Goal: Transaction & Acquisition: Purchase product/service

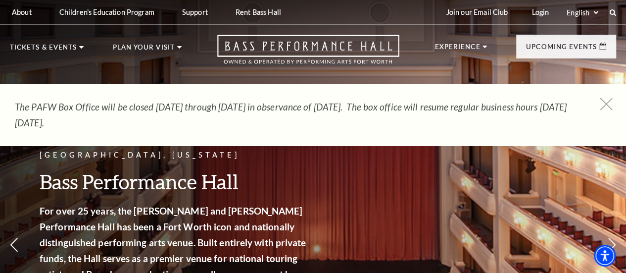
click at [607, 101] on use at bounding box center [606, 103] width 12 height 12
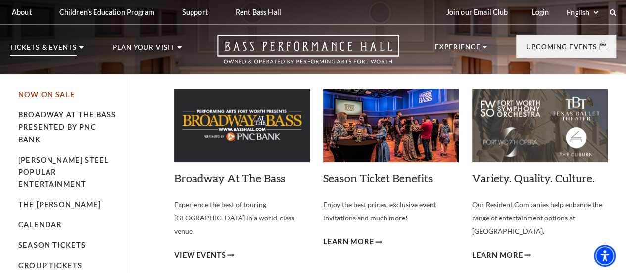
click at [62, 98] on link "Now On Sale" at bounding box center [46, 94] width 57 height 8
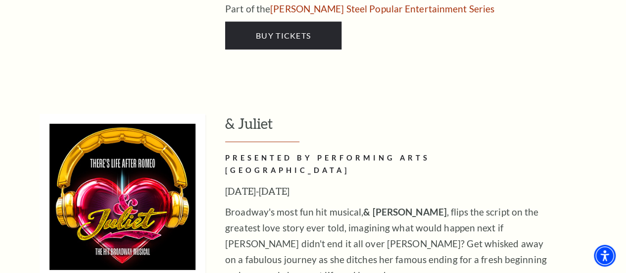
scroll to position [3274, 0]
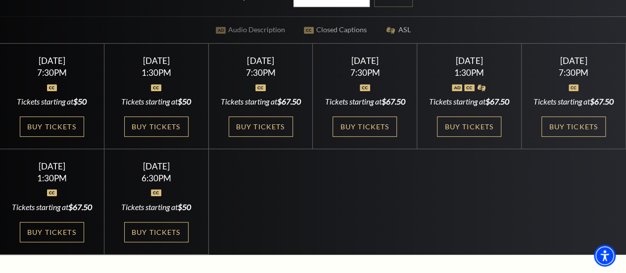
scroll to position [235, 0]
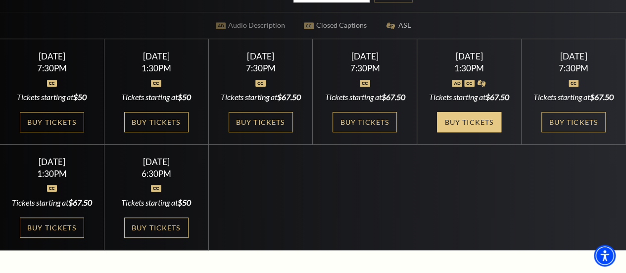
click at [471, 132] on link "Buy Tickets" at bounding box center [469, 122] width 64 height 20
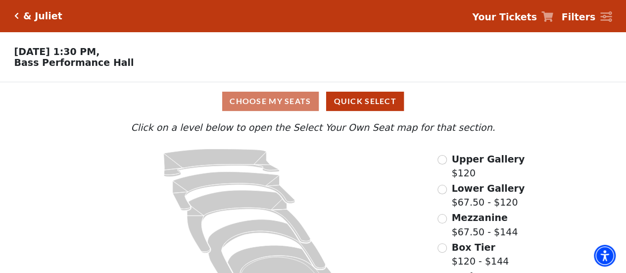
scroll to position [50, 0]
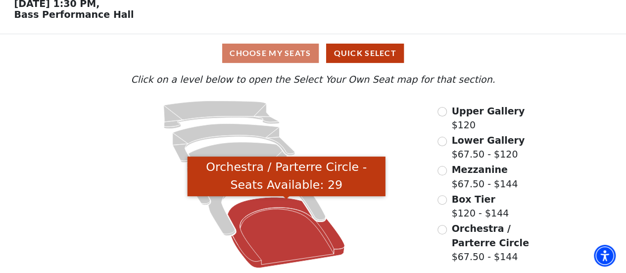
click at [287, 236] on icon "Orchestra / Parterre Circle - Seats Available: 29" at bounding box center [286, 232] width 117 height 71
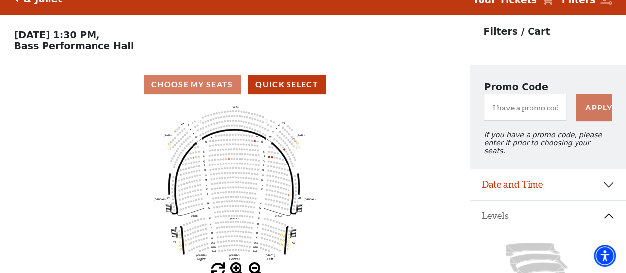
scroll to position [0, 0]
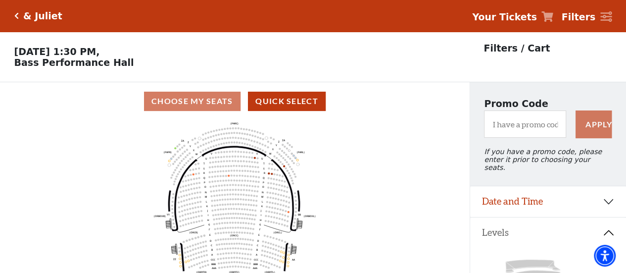
click at [17, 13] on icon "Click here to go back to filters" at bounding box center [16, 15] width 4 height 7
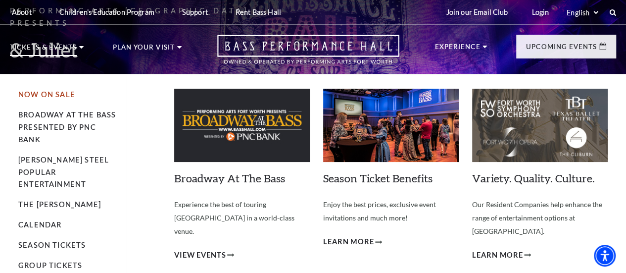
click at [67, 98] on link "Now On Sale" at bounding box center [46, 94] width 57 height 8
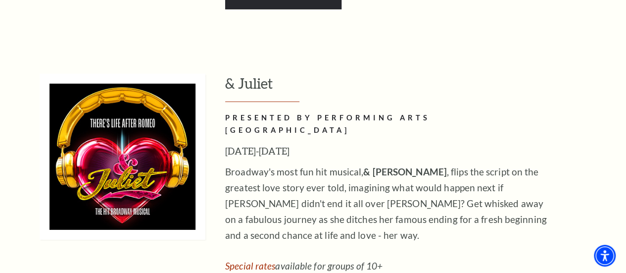
scroll to position [3315, 0]
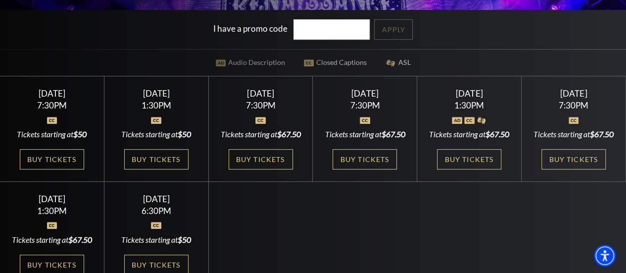
scroll to position [202, 0]
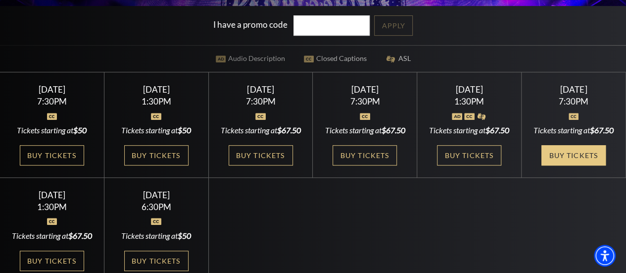
click at [571, 165] on link "Buy Tickets" at bounding box center [573, 155] width 64 height 20
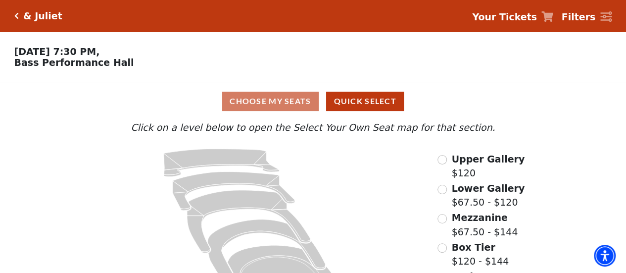
scroll to position [50, 0]
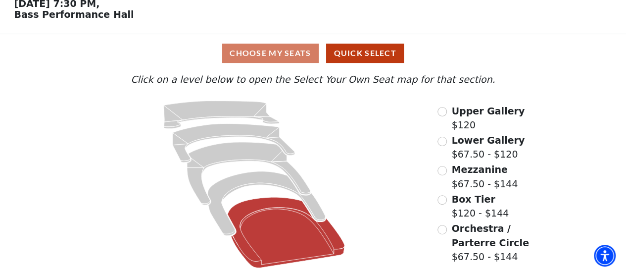
click at [280, 233] on icon at bounding box center [286, 232] width 117 height 71
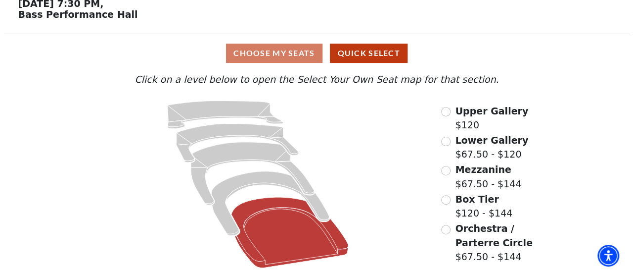
scroll to position [0, 0]
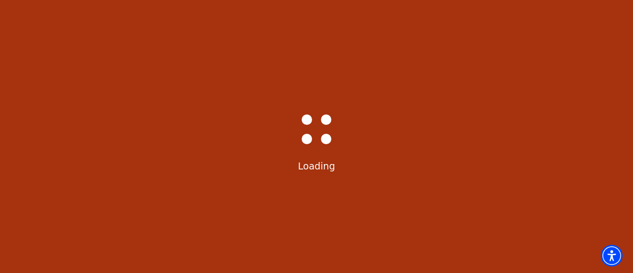
select select "6233"
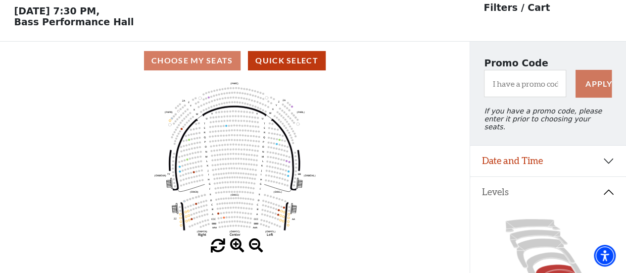
scroll to position [46, 0]
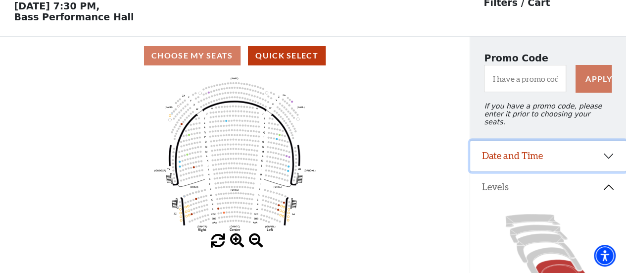
click at [589, 146] on button "Date and Time" at bounding box center [548, 155] width 156 height 31
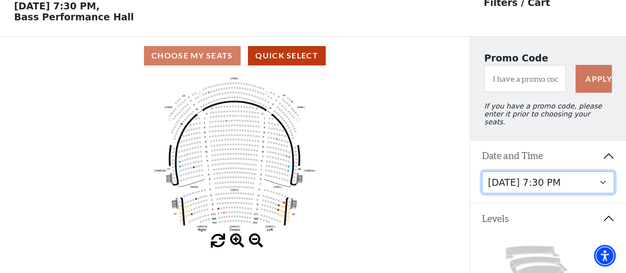
click at [600, 178] on select "Thursday, November 13 at 1:30 PM Wednesday, November 12 at 7:30 PM Thursday, No…" at bounding box center [548, 182] width 133 height 22
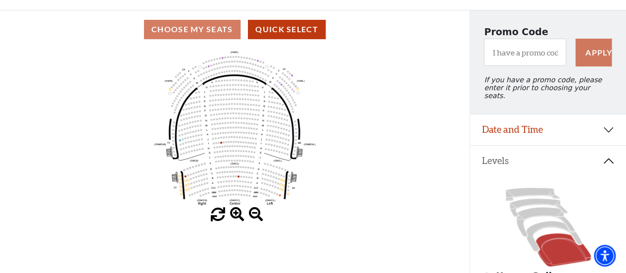
scroll to position [72, 0]
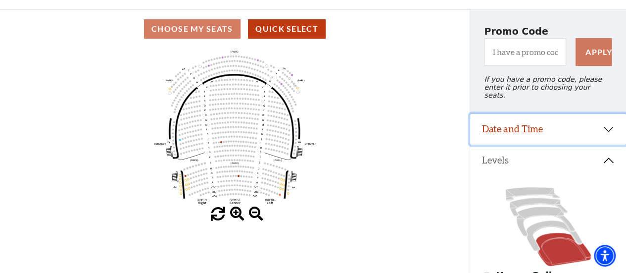
click at [608, 128] on button "Date and Time" at bounding box center [548, 129] width 156 height 31
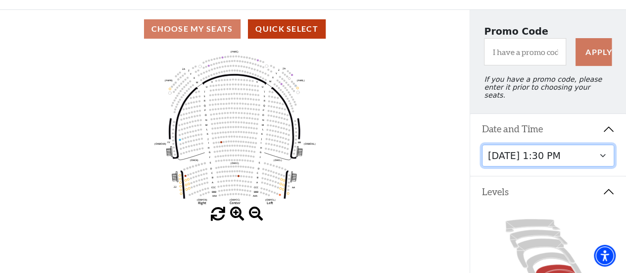
click at [607, 148] on select "Thursday, November 13 at 1:30 PM Wednesday, November 12 at 7:30 PM Thursday, No…" at bounding box center [548, 155] width 133 height 22
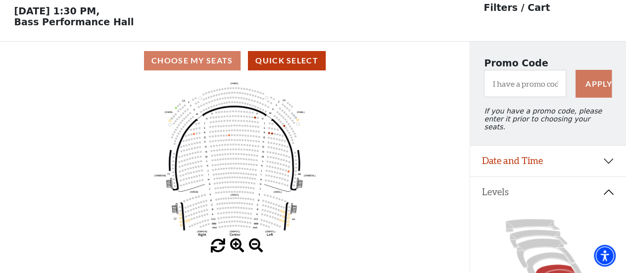
scroll to position [46, 0]
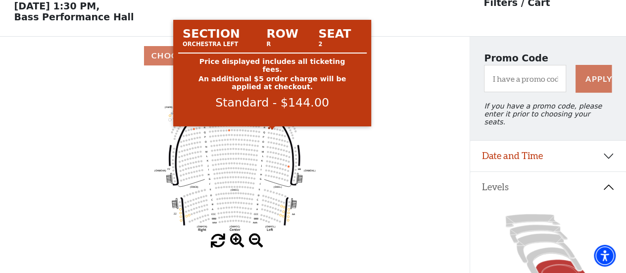
click at [271, 129] on circle at bounding box center [272, 128] width 2 height 2
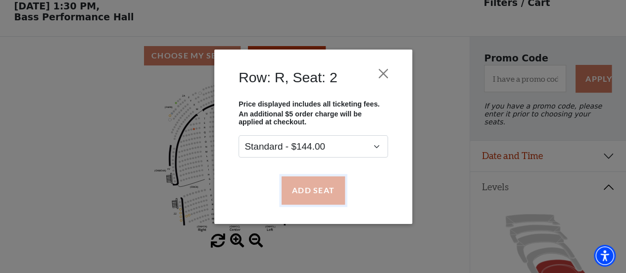
click at [300, 187] on button "Add Seat" at bounding box center [312, 190] width 63 height 28
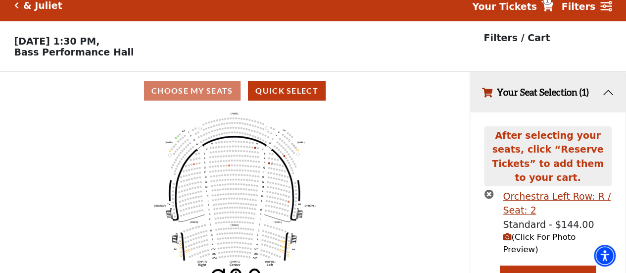
scroll to position [6, 0]
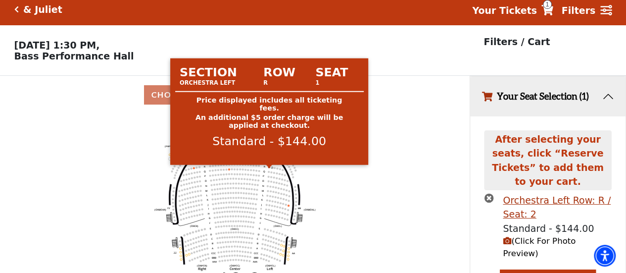
click at [270, 168] on circle at bounding box center [269, 167] width 2 height 2
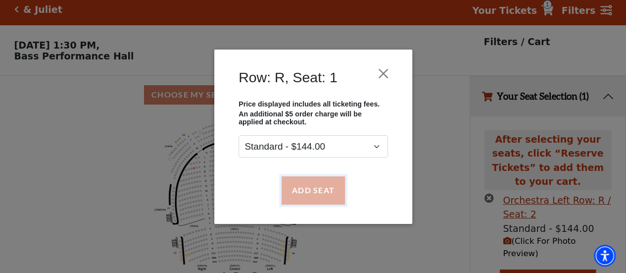
click at [290, 187] on button "Add Seat" at bounding box center [312, 190] width 63 height 28
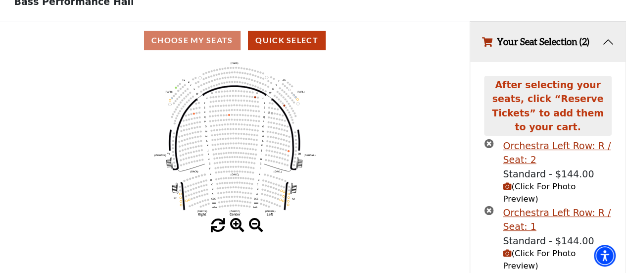
scroll to position [85, 0]
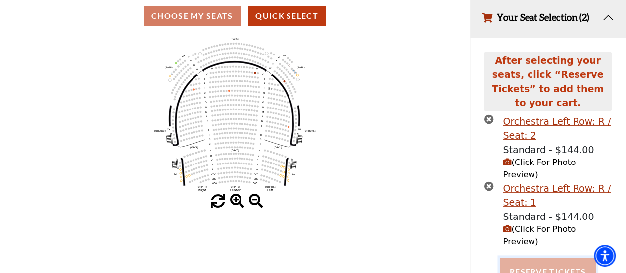
click at [529, 257] on button "Reserve Tickets" at bounding box center [548, 271] width 96 height 28
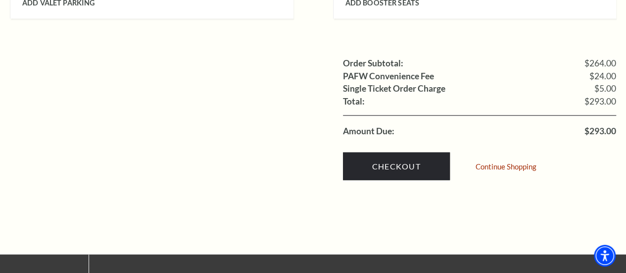
scroll to position [987, 0]
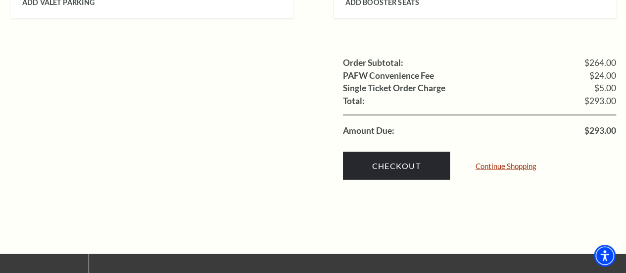
click at [490, 162] on link "Continue Shopping" at bounding box center [505, 165] width 61 height 7
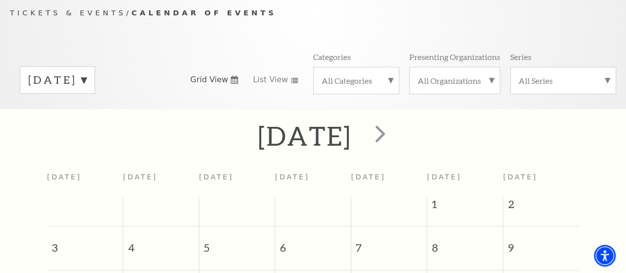
scroll to position [90, 0]
click at [87, 86] on label "August 2025" at bounding box center [57, 80] width 58 height 15
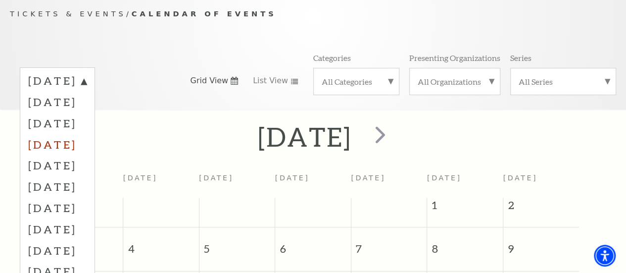
click at [87, 149] on label "November 2025" at bounding box center [57, 144] width 58 height 21
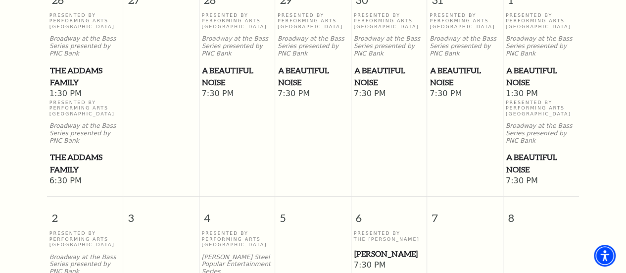
scroll to position [285, 0]
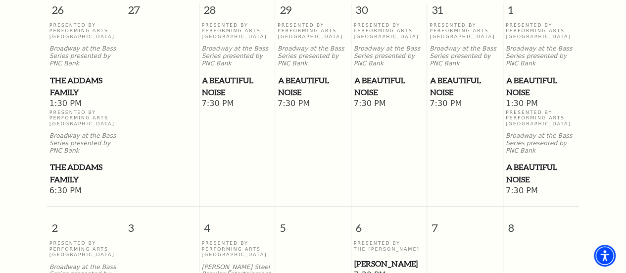
click at [519, 84] on span "A Beautiful Noise" at bounding box center [541, 86] width 70 height 24
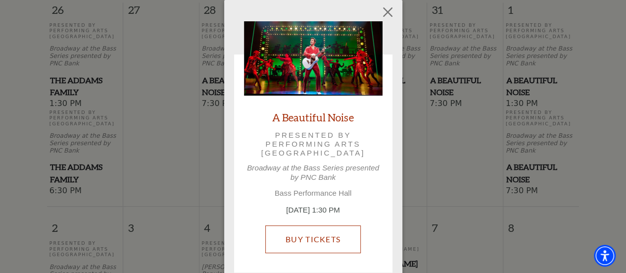
click at [318, 233] on link "Buy Tickets" at bounding box center [312, 239] width 95 height 28
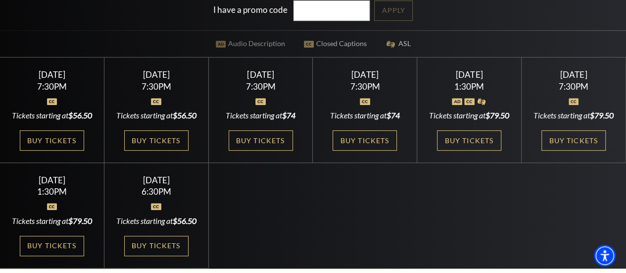
scroll to position [233, 0]
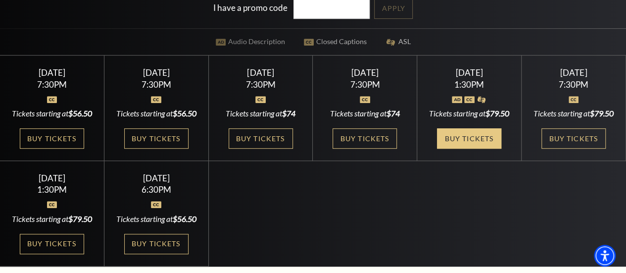
click at [486, 148] on link "Buy Tickets" at bounding box center [469, 138] width 64 height 20
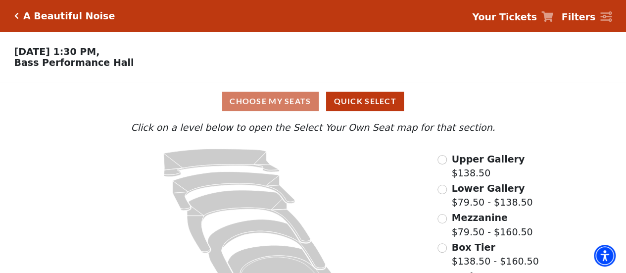
scroll to position [50, 0]
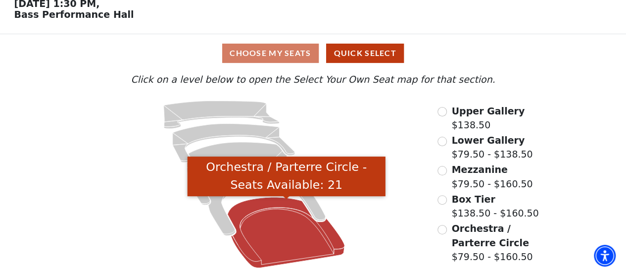
click at [276, 227] on icon "Orchestra / Parterre Circle - Seats Available: 21" at bounding box center [286, 232] width 117 height 71
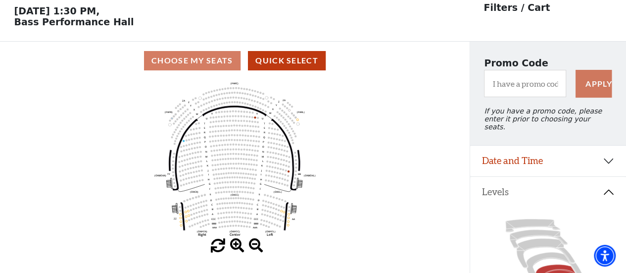
scroll to position [46, 0]
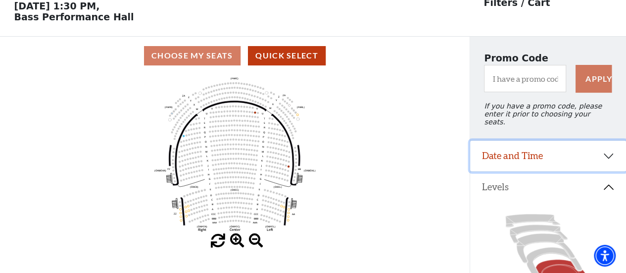
click at [600, 155] on button "Date and Time" at bounding box center [548, 155] width 156 height 31
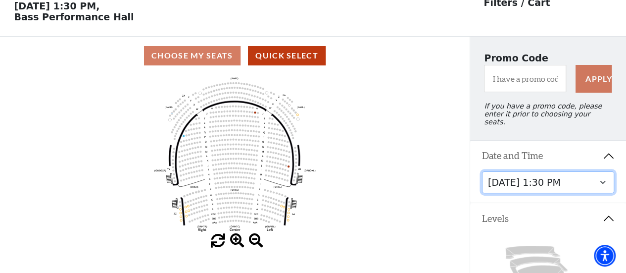
click at [602, 178] on select "Tuesday, October 28 at 7:30 PM Wednesday, October 29 at 7:30 PM Thursday, Octob…" at bounding box center [548, 182] width 133 height 22
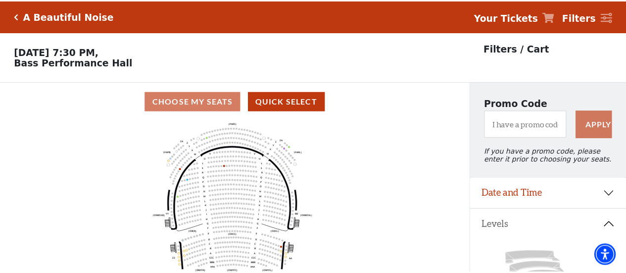
scroll to position [46, 0]
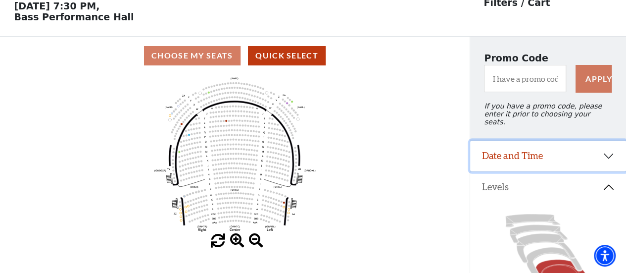
click at [550, 150] on button "Date and Time" at bounding box center [548, 155] width 156 height 31
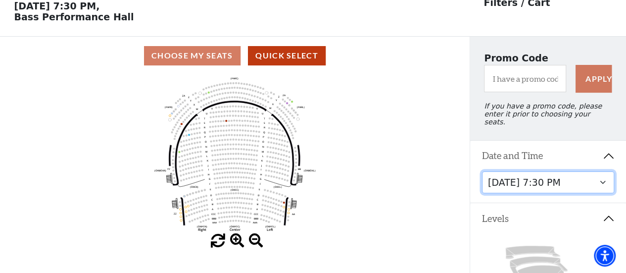
click at [551, 176] on select "Tuesday, October 28 at 7:30 PM Wednesday, October 29 at 7:30 PM Thursday, Octob…" at bounding box center [548, 182] width 133 height 22
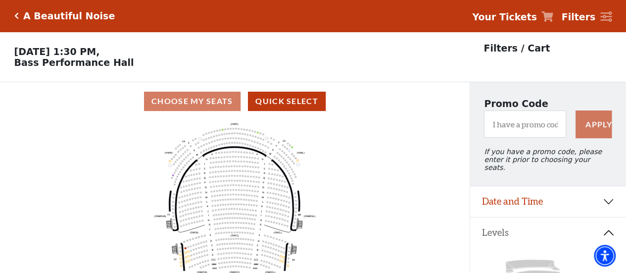
click at [18, 14] on icon "Click here to go back to filters" at bounding box center [16, 15] width 4 height 7
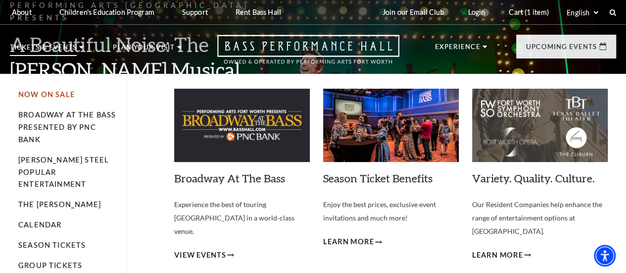
click at [61, 98] on link "Now On Sale" at bounding box center [46, 94] width 57 height 8
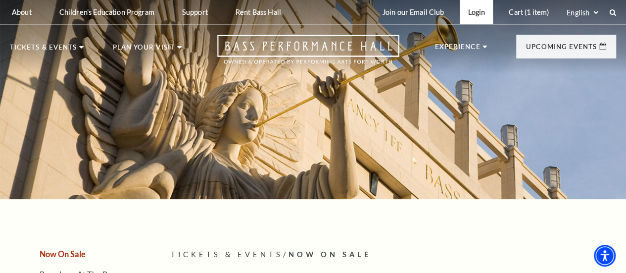
click at [475, 12] on link "Login" at bounding box center [476, 12] width 33 height 24
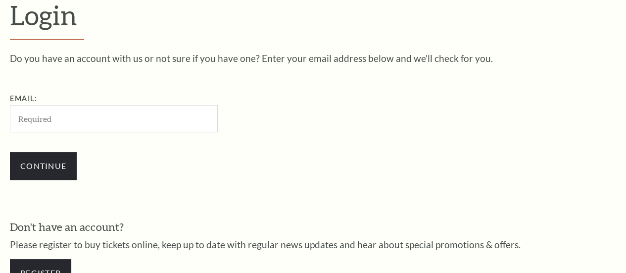
scroll to position [267, 0]
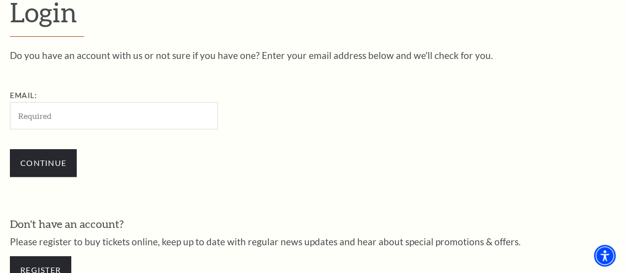
click at [145, 117] on input "Email:" at bounding box center [114, 115] width 208 height 27
type input "[PERSON_NAME][EMAIL_ADDRESS][DOMAIN_NAME]"
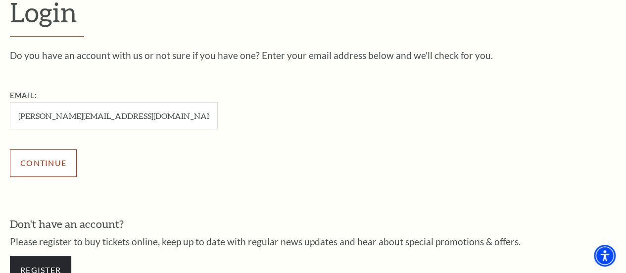
click at [68, 168] on input "Continue" at bounding box center [43, 163] width 67 height 28
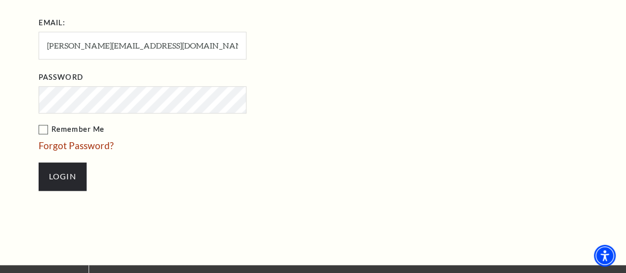
scroll to position [400, 0]
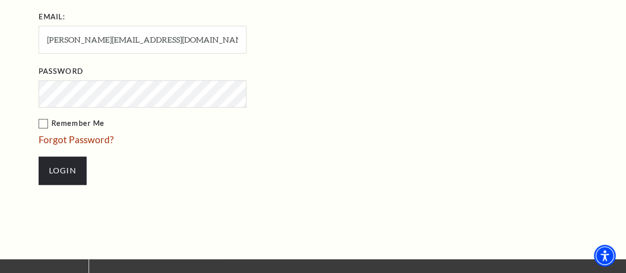
click at [44, 117] on label "Remember Me" at bounding box center [192, 123] width 307 height 12
click at [0, 0] on input "Remember Me" at bounding box center [0, 0] width 0 height 0
click at [60, 158] on input "Login" at bounding box center [63, 170] width 48 height 28
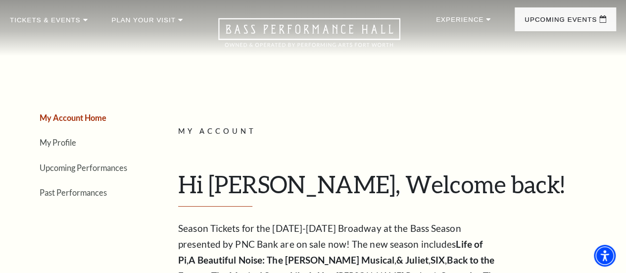
scroll to position [28, 0]
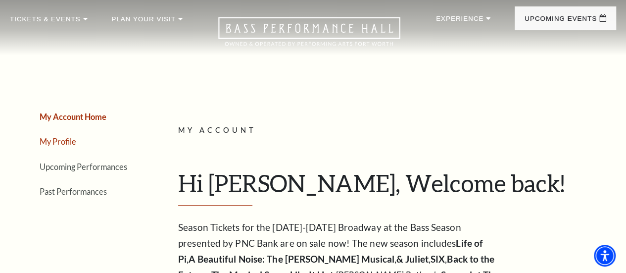
click at [65, 144] on link "My Profile" at bounding box center [58, 141] width 37 height 9
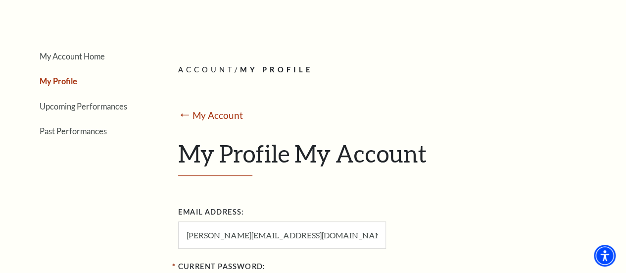
scroll to position [88, 0]
click at [79, 61] on link "My Account Home" at bounding box center [72, 56] width 65 height 9
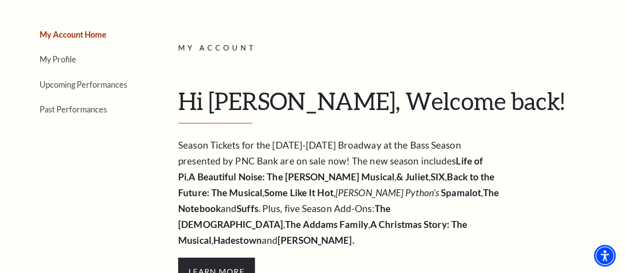
scroll to position [0, 0]
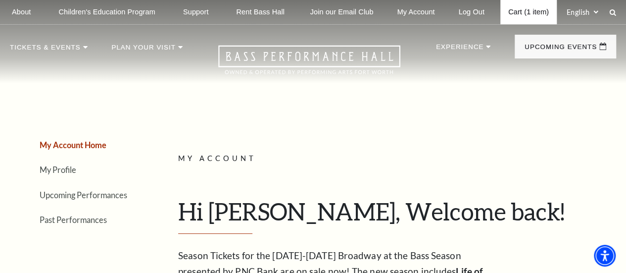
click at [521, 12] on link "Cart (1 item)" at bounding box center [528, 12] width 56 height 24
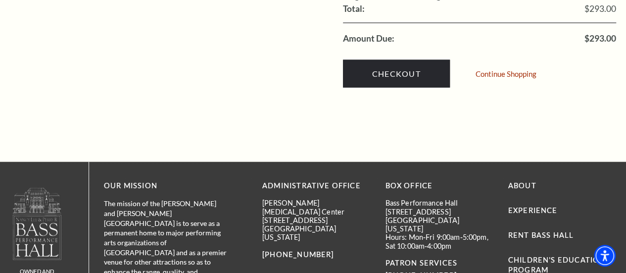
scroll to position [1079, 0]
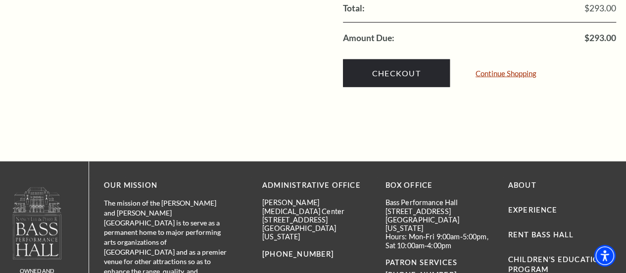
click at [506, 70] on link "Continue Shopping" at bounding box center [505, 73] width 61 height 7
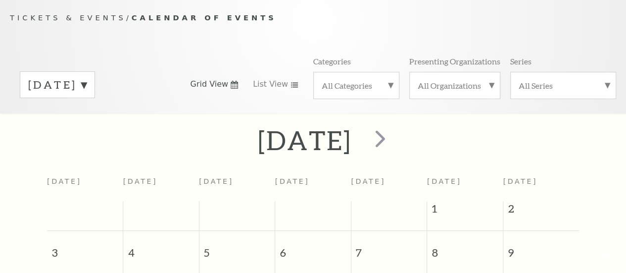
scroll to position [96, 0]
click at [394, 141] on span "next" at bounding box center [380, 137] width 28 height 28
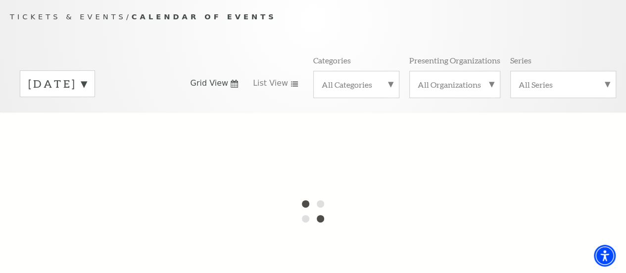
click at [421, 141] on div at bounding box center [313, 211] width 626 height 198
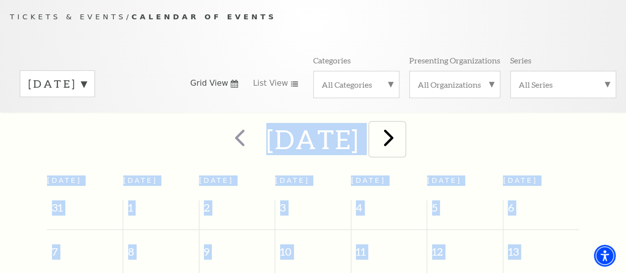
click at [403, 141] on span "next" at bounding box center [388, 137] width 28 height 28
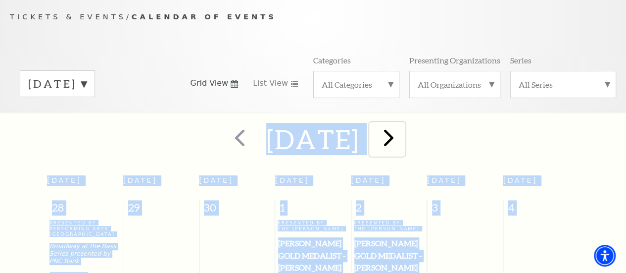
click at [403, 144] on span "next" at bounding box center [388, 137] width 28 height 28
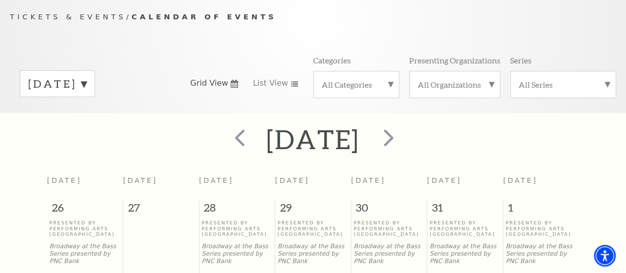
click at [419, 110] on div "November 2025 Grid View List View Categories All Categories Presenting Organiza…" at bounding box center [313, 83] width 606 height 56
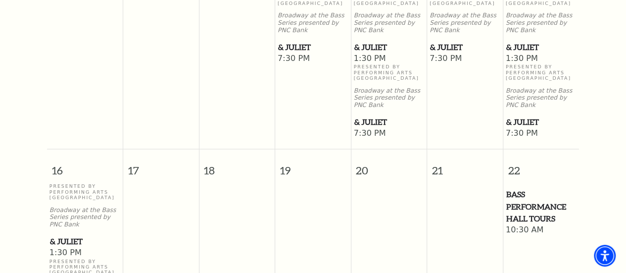
scroll to position [763, 0]
click at [527, 53] on span "& Juliet" at bounding box center [541, 47] width 70 height 12
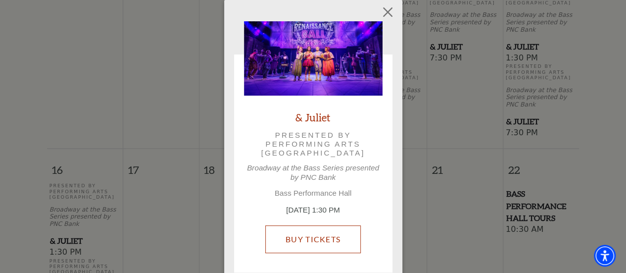
click at [326, 231] on link "Buy Tickets" at bounding box center [312, 239] width 95 height 28
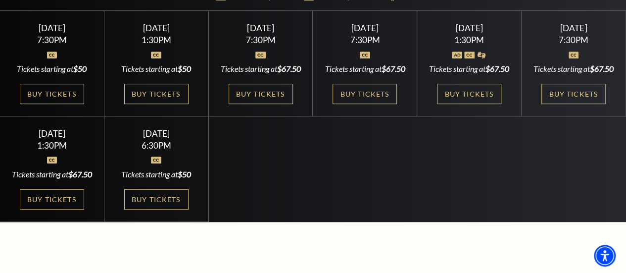
scroll to position [264, 0]
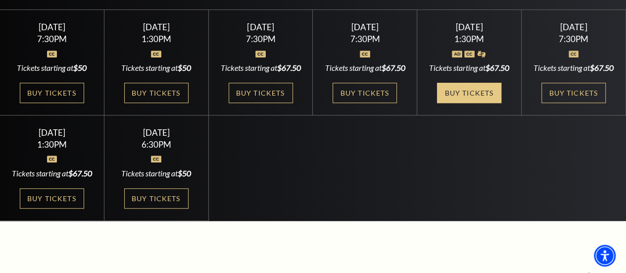
click at [481, 103] on link "Buy Tickets" at bounding box center [469, 93] width 64 height 20
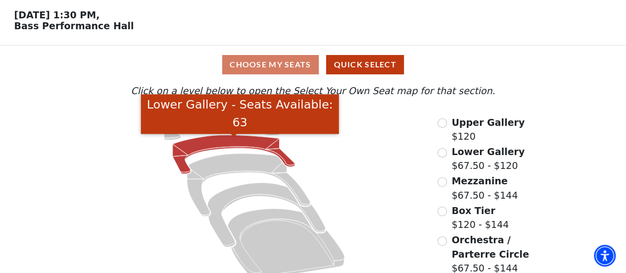
scroll to position [50, 0]
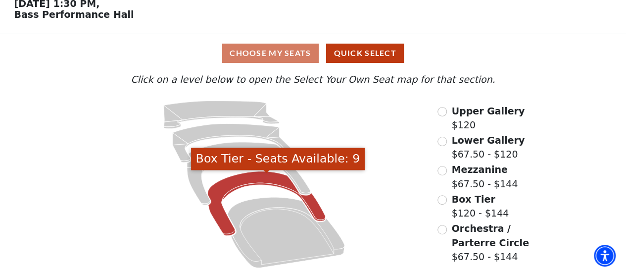
click at [271, 178] on icon "Box Tier - Seats Available: 9" at bounding box center [267, 203] width 118 height 64
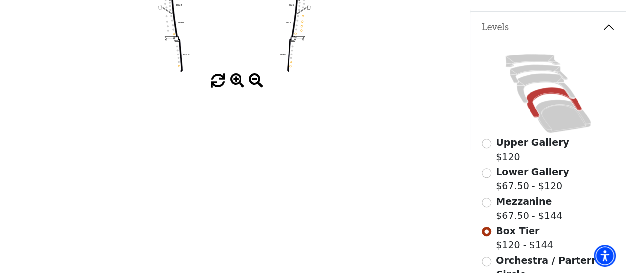
scroll to position [206, 0]
click at [525, 76] on icon at bounding box center [545, 88] width 58 height 30
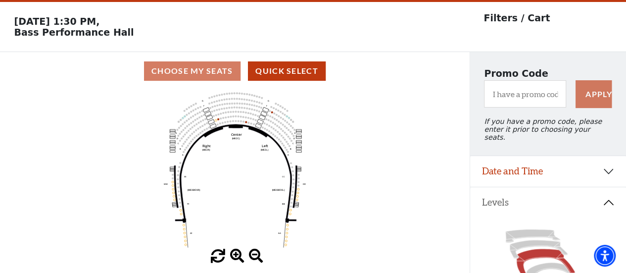
scroll to position [46, 0]
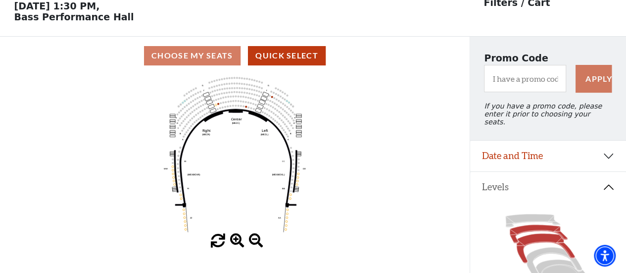
click at [528, 227] on icon at bounding box center [539, 234] width 58 height 18
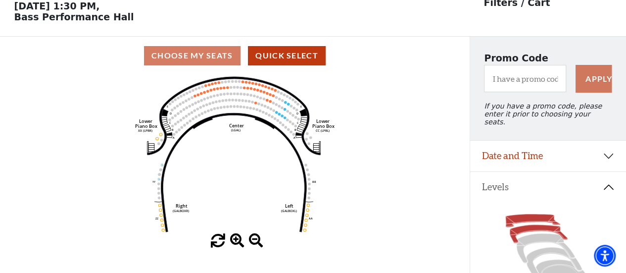
click at [531, 214] on icon at bounding box center [532, 220] width 54 height 13
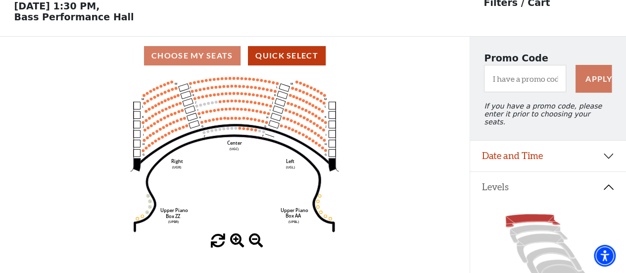
scroll to position [0, 0]
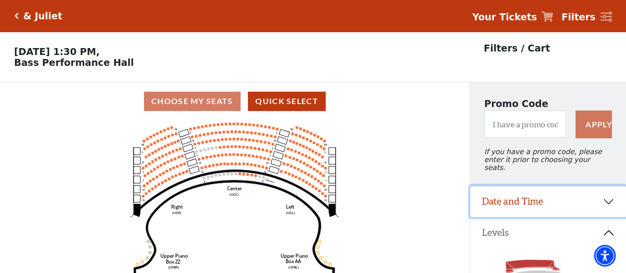
click at [555, 202] on button "Date and Time" at bounding box center [548, 201] width 156 height 31
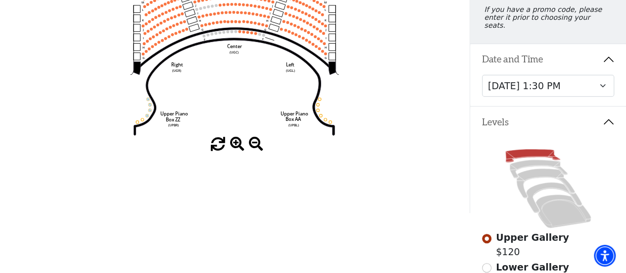
scroll to position [142, 0]
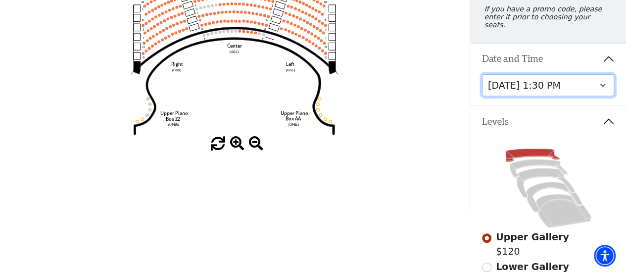
click at [600, 80] on select "Thursday, November 13 at 1:30 PM Wednesday, November 12 at 7:30 PM Thursday, No…" at bounding box center [548, 85] width 133 height 22
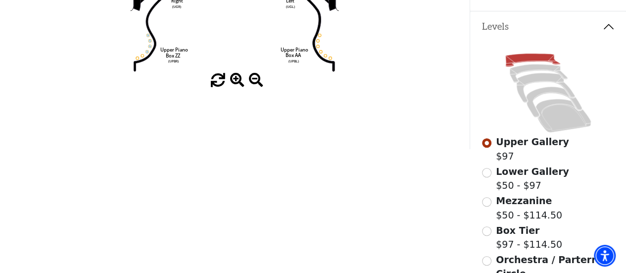
scroll to position [206, 0]
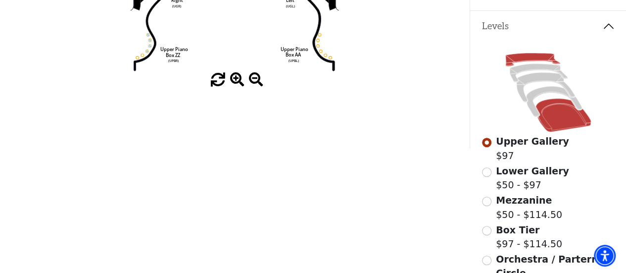
click at [561, 108] on icon at bounding box center [562, 114] width 55 height 33
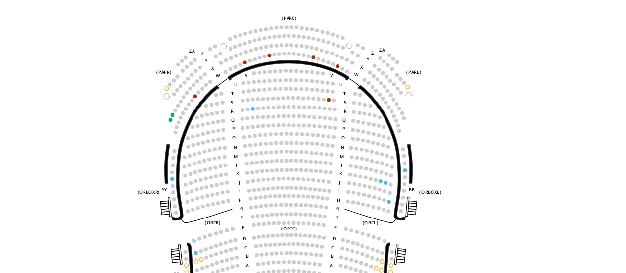
scroll to position [46, 0]
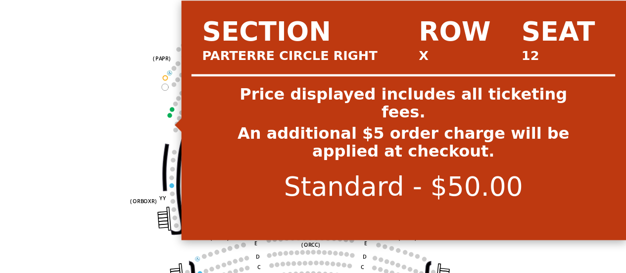
click at [172, 133] on circle at bounding box center [172, 132] width 2 height 2
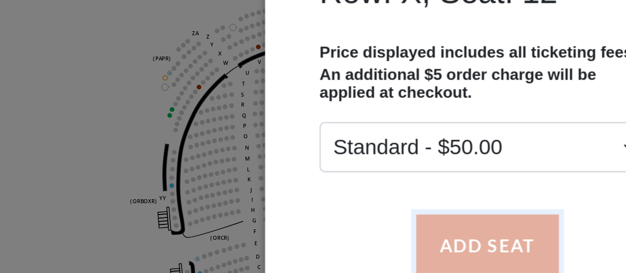
click at [302, 185] on button "Add Seat" at bounding box center [312, 190] width 63 height 28
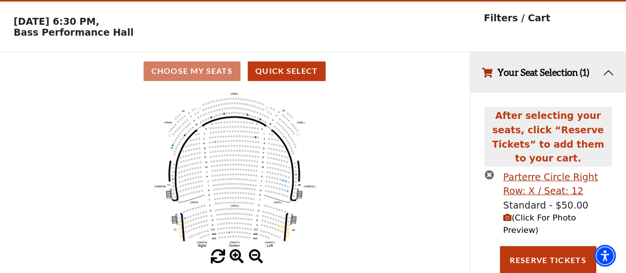
scroll to position [30, 0]
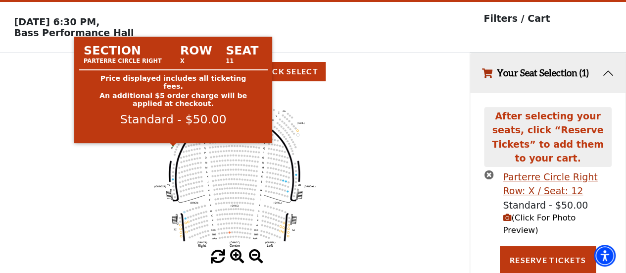
click at [174, 146] on circle at bounding box center [173, 145] width 2 height 2
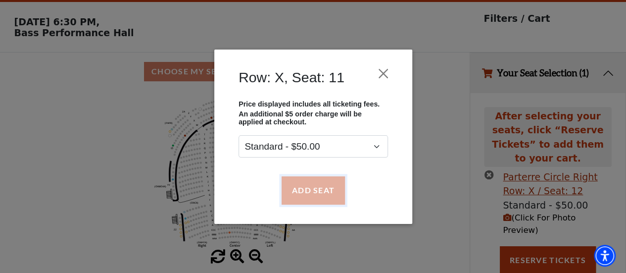
click at [300, 186] on button "Add Seat" at bounding box center [312, 190] width 63 height 28
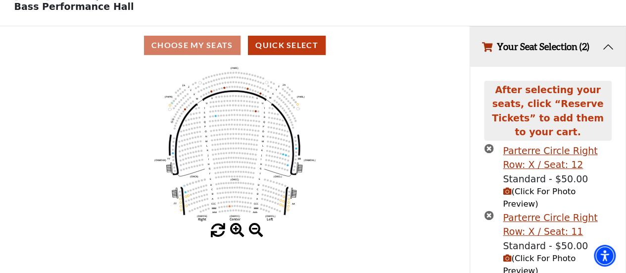
scroll to position [61, 0]
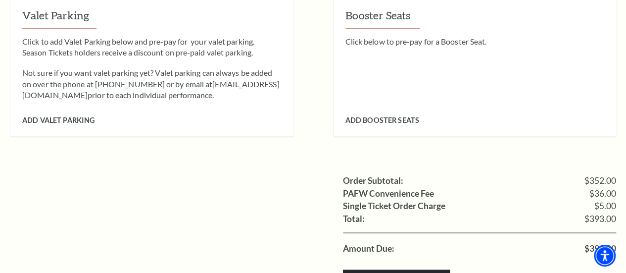
scroll to position [1028, 0]
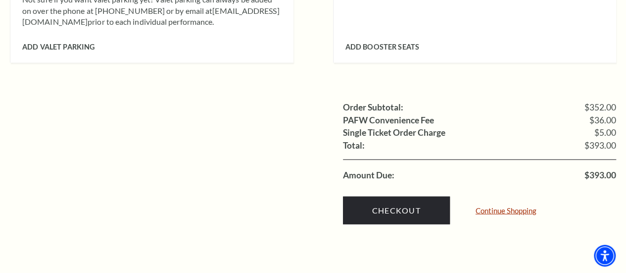
click at [496, 207] on link "Continue Shopping" at bounding box center [505, 210] width 61 height 7
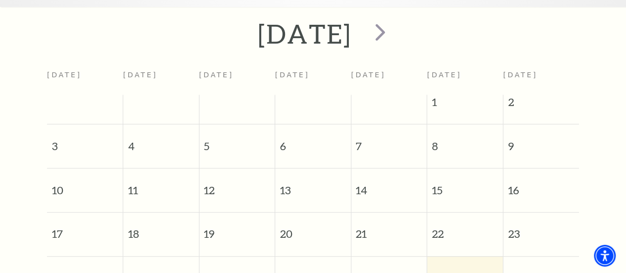
scroll to position [202, 0]
click at [394, 35] on span "next" at bounding box center [380, 31] width 28 height 28
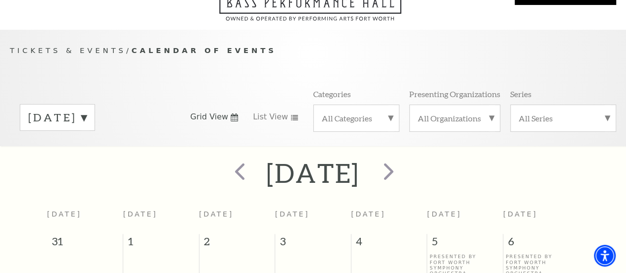
scroll to position [96, 0]
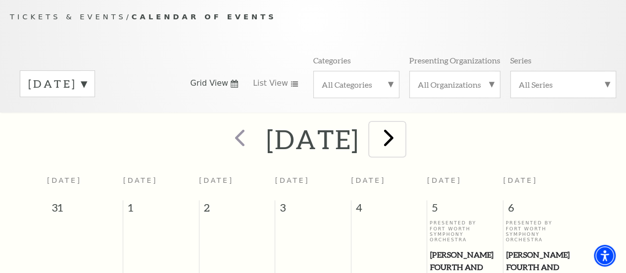
click at [403, 151] on span "next" at bounding box center [388, 137] width 28 height 28
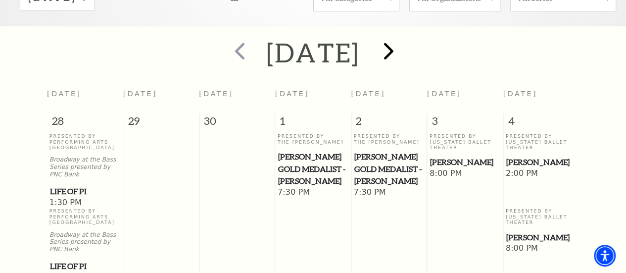
scroll to position [164, 0]
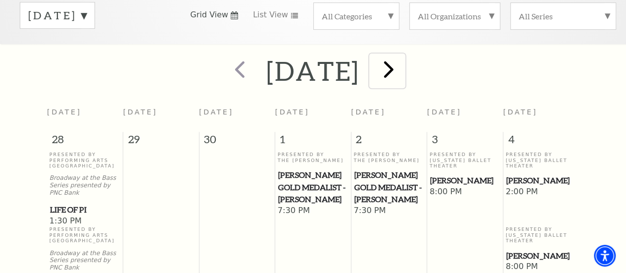
click at [403, 75] on span "next" at bounding box center [388, 69] width 28 height 28
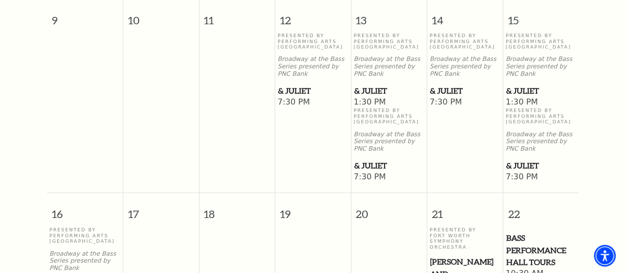
scroll to position [718, 0]
click at [447, 97] on span "& Juliet" at bounding box center [465, 91] width 70 height 12
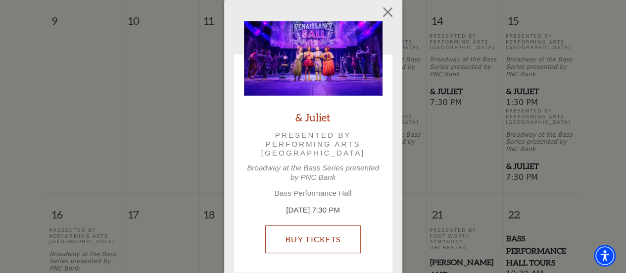
click at [321, 233] on link "Buy Tickets" at bounding box center [312, 239] width 95 height 28
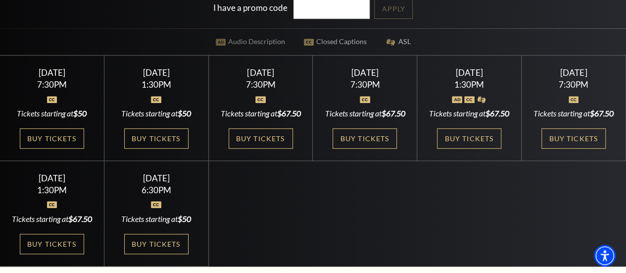
scroll to position [222, 0]
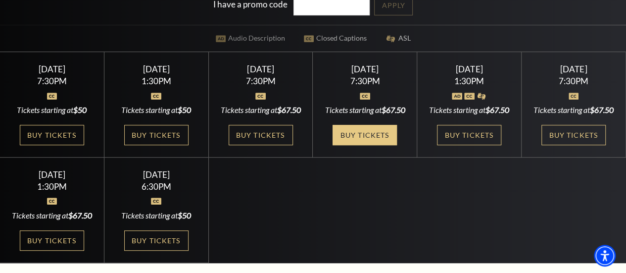
click at [377, 145] on link "Buy Tickets" at bounding box center [364, 135] width 64 height 20
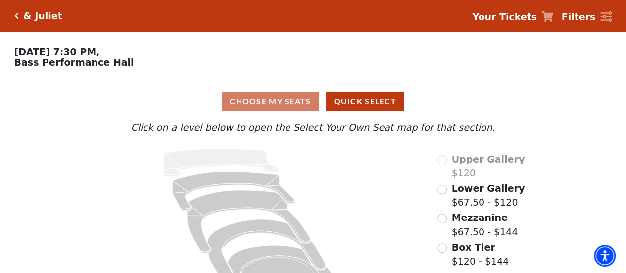
scroll to position [50, 0]
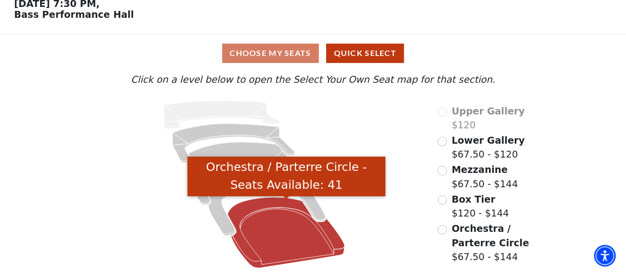
click at [285, 226] on icon "Orchestra / Parterre Circle - Seats Available: 41" at bounding box center [286, 232] width 117 height 71
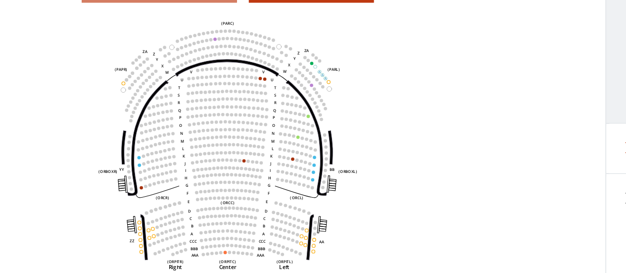
scroll to position [46, 0]
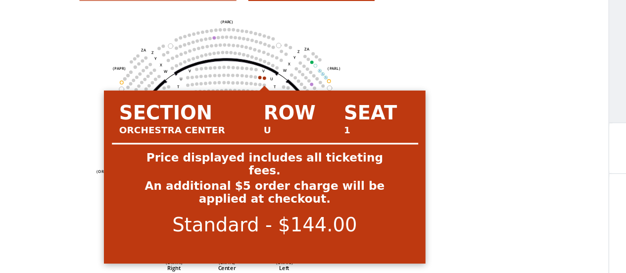
click at [259, 114] on circle at bounding box center [258, 113] width 2 height 2
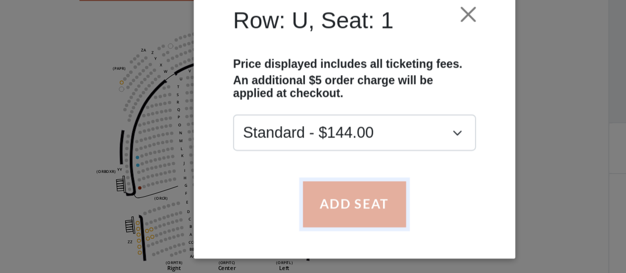
click at [302, 187] on button "Add Seat" at bounding box center [312, 190] width 63 height 28
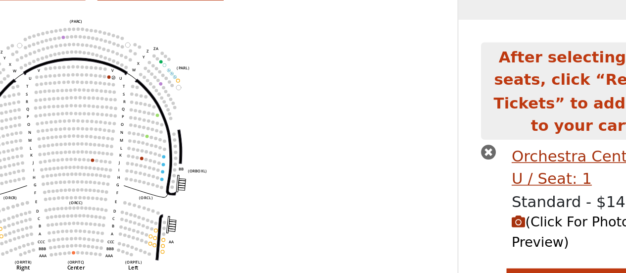
scroll to position [30, 0]
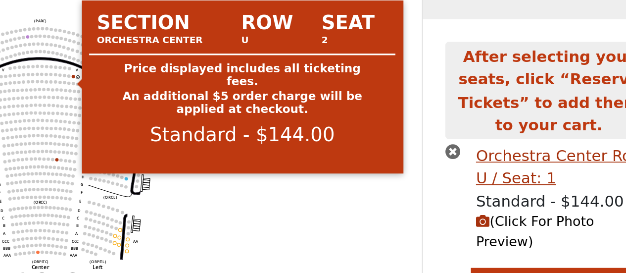
click at [254, 129] on circle at bounding box center [255, 128] width 2 height 2
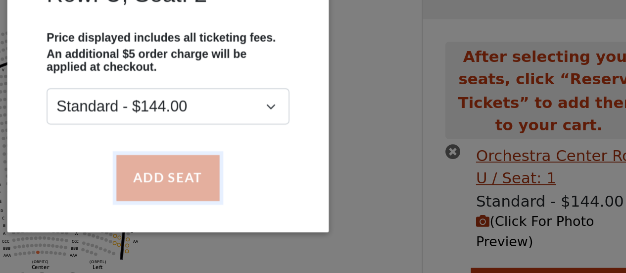
click at [298, 187] on button "Add Seat" at bounding box center [312, 190] width 63 height 28
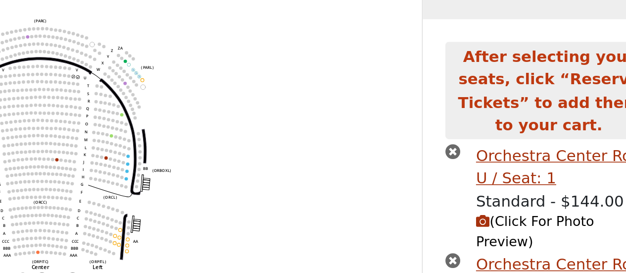
scroll to position [60, 0]
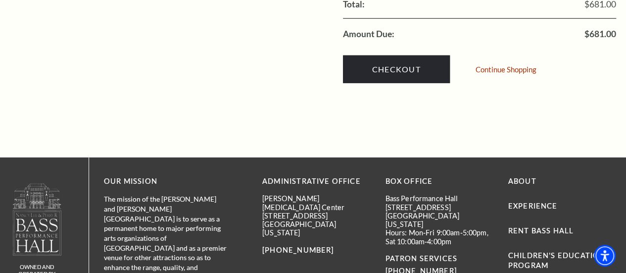
scroll to position [1260, 0]
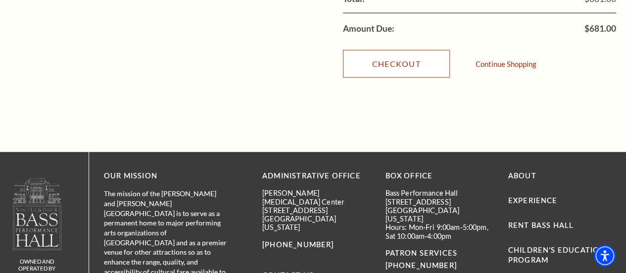
click at [410, 50] on link "Checkout" at bounding box center [396, 64] width 107 height 28
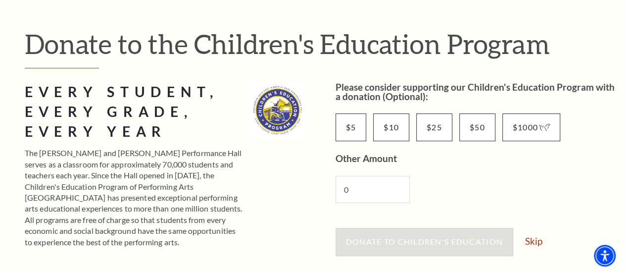
scroll to position [96, 0]
click at [544, 238] on div "Donate to Children's Education Skip" at bounding box center [475, 247] width 281 height 38
click at [539, 241] on link "Skip" at bounding box center [533, 240] width 17 height 9
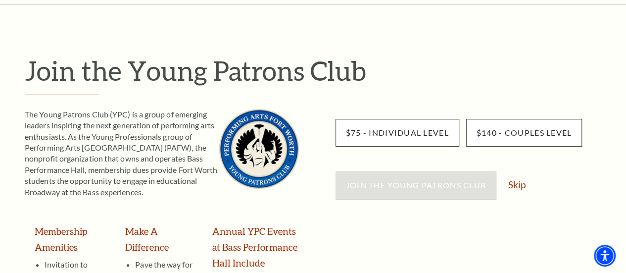
scroll to position [141, 0]
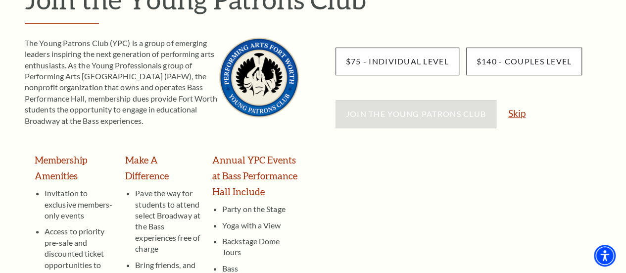
click at [519, 111] on link "Skip" at bounding box center [516, 112] width 17 height 9
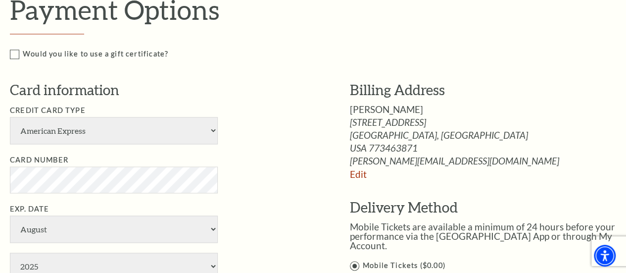
scroll to position [646, 0]
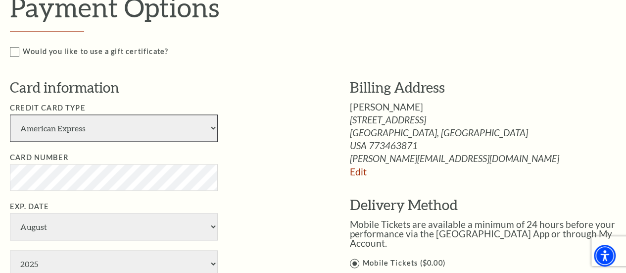
select select "24"
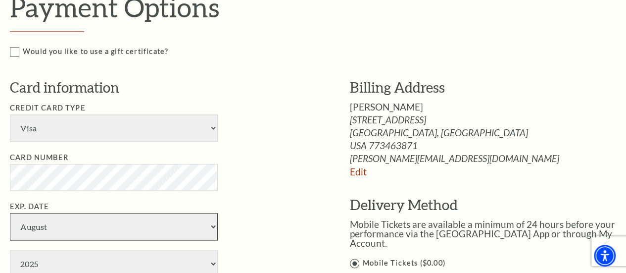
select select "7"
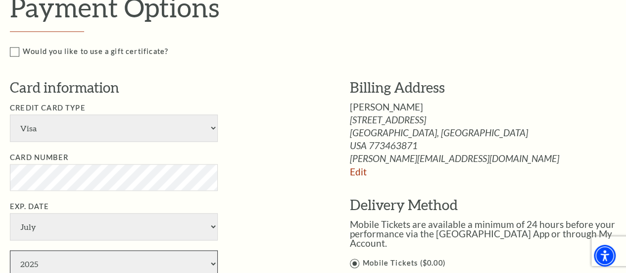
select select "2026"
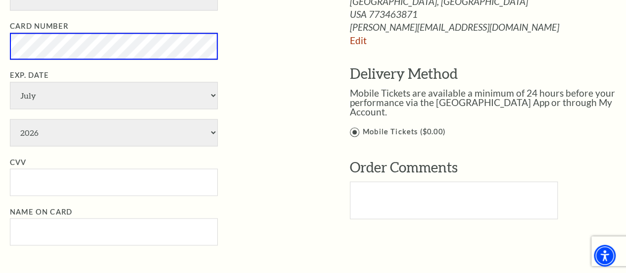
scroll to position [778, 0]
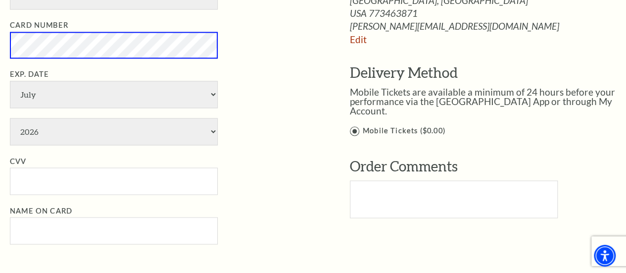
click at [192, 164] on li "CVV" at bounding box center [165, 175] width 310 height 40
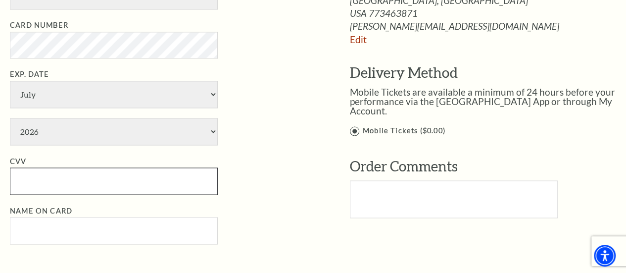
click at [189, 178] on input "CVV" at bounding box center [114, 180] width 208 height 27
type input "254"
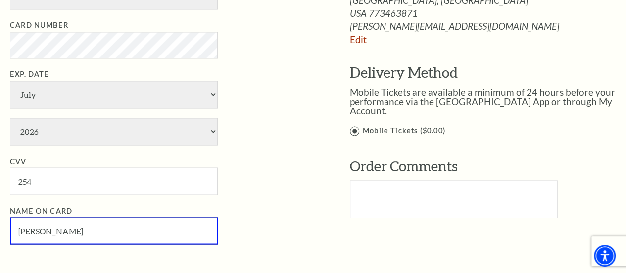
type input "Joseph A Heavrin"
click at [228, 182] on li "CVV 254" at bounding box center [165, 175] width 310 height 40
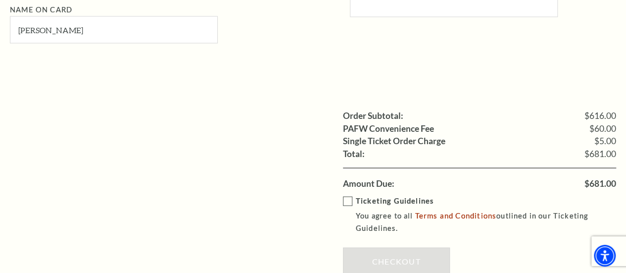
scroll to position [980, 0]
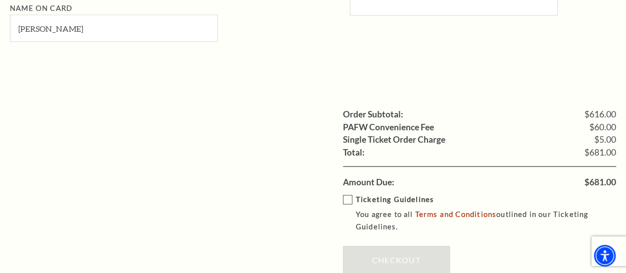
click at [344, 195] on label "Ticketing Guidelines You agree to all Terms and Conditions outlined in our Tick…" at bounding box center [486, 213] width 287 height 40
click at [0, 0] on input "Ticketing Guidelines You agree to all Terms and Conditions outlined in our Tick…" at bounding box center [0, 0] width 0 height 0
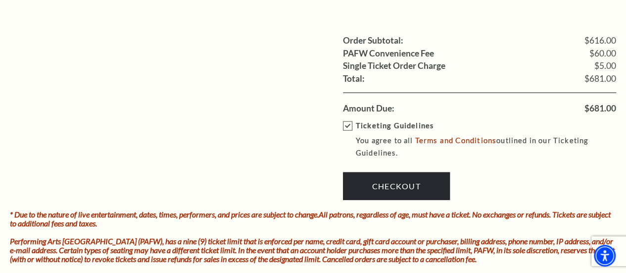
scroll to position [1054, 0]
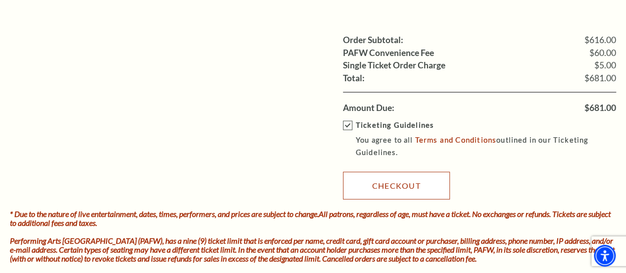
click at [410, 177] on link "Checkout" at bounding box center [396, 186] width 107 height 28
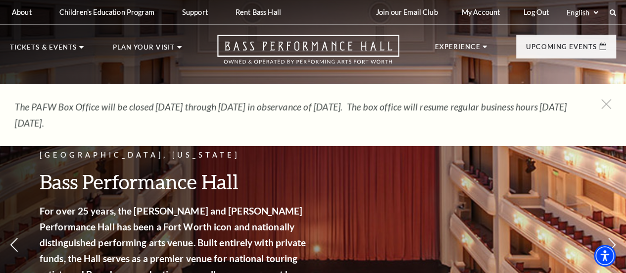
click at [607, 98] on div "The PAFW Box Office will be closed [DATE] through [DATE] in observance of [DATE…" at bounding box center [313, 114] width 626 height 61
click at [607, 104] on icon at bounding box center [606, 104] width 12 height 12
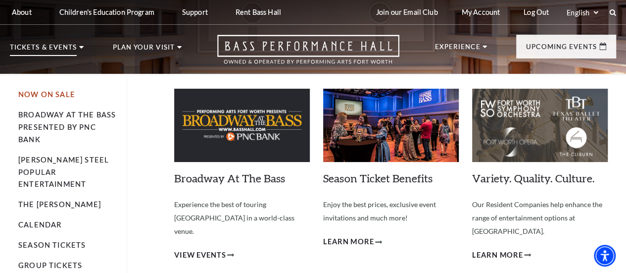
click at [62, 98] on link "Now On Sale" at bounding box center [46, 94] width 57 height 8
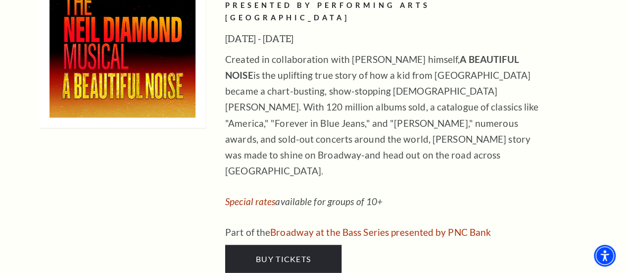
scroll to position [2692, 0]
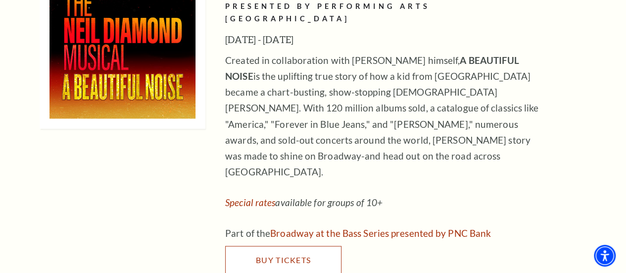
click at [289, 254] on span "Buy Tickets" at bounding box center [283, 258] width 55 height 9
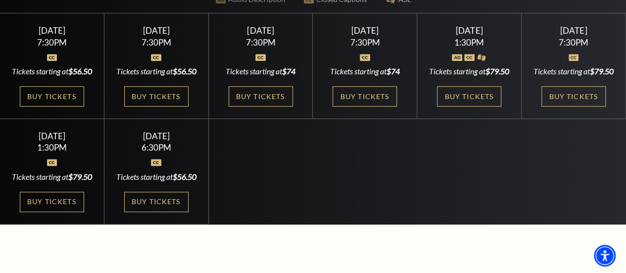
scroll to position [277, 0]
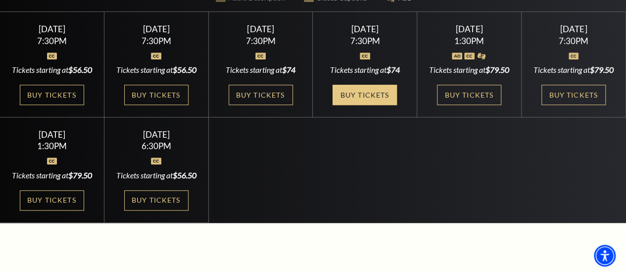
click at [363, 92] on link "Buy Tickets" at bounding box center [364, 95] width 64 height 20
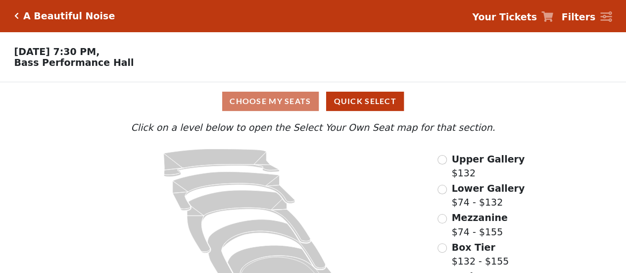
scroll to position [50, 0]
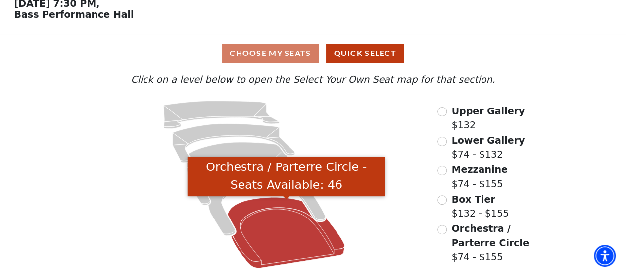
click at [280, 230] on icon "Orchestra / Parterre Circle - Seats Available: 46" at bounding box center [286, 232] width 117 height 71
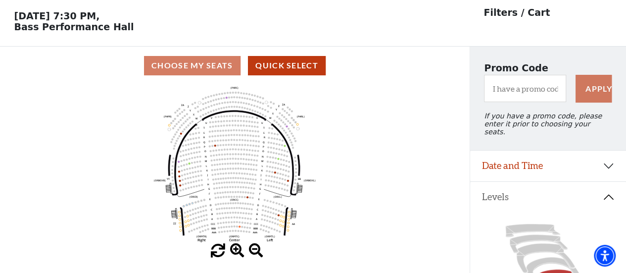
scroll to position [46, 0]
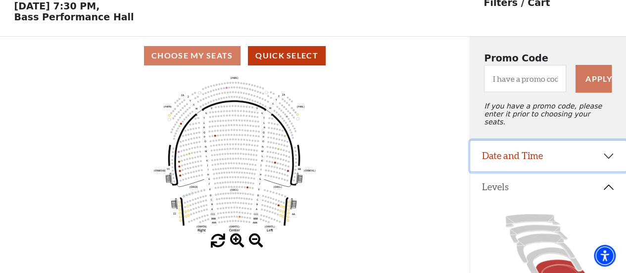
click at [602, 149] on button "Date and Time" at bounding box center [548, 155] width 156 height 31
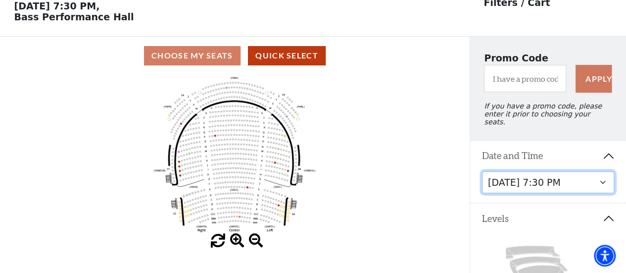
click at [601, 181] on select "[DATE] 7:30 PM [DATE] 7:30 PM [DATE] 7:30 PM [DATE] 7:30 PM [DATE] 1:30 PM [DAT…" at bounding box center [548, 182] width 133 height 22
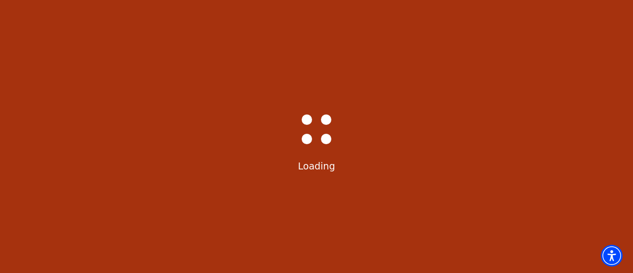
select select "6224"
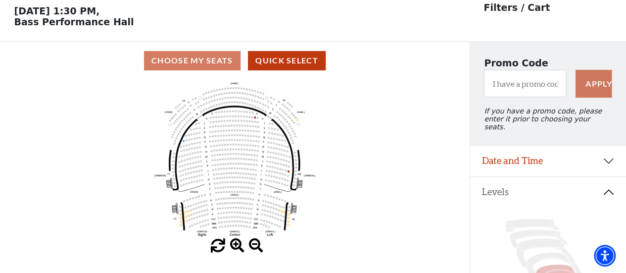
scroll to position [46, 0]
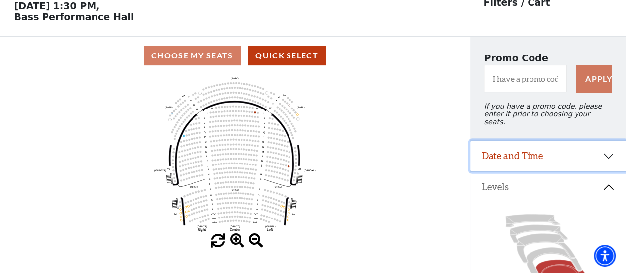
click at [559, 153] on button "Date and Time" at bounding box center [548, 155] width 156 height 31
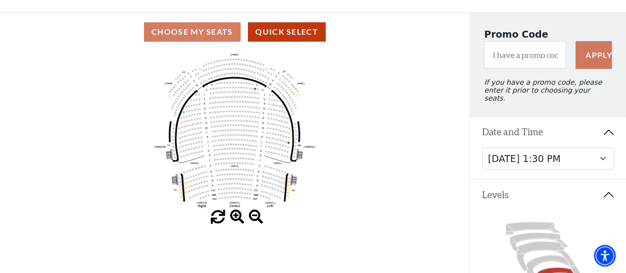
scroll to position [70, 0]
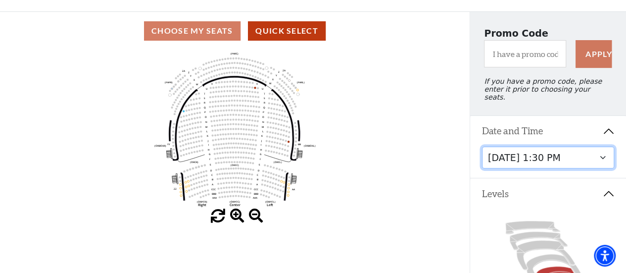
click at [562, 159] on select "[DATE] 7:30 PM [DATE] 7:30 PM [DATE] 7:30 PM [DATE] 7:30 PM [DATE] 1:30 PM [DAT…" at bounding box center [548, 157] width 133 height 22
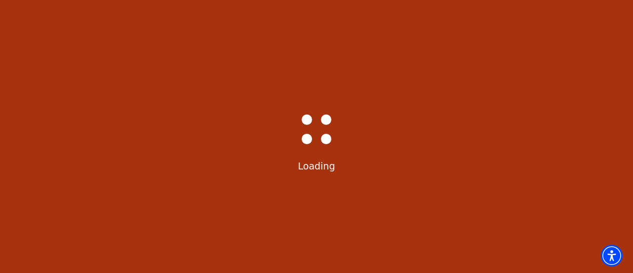
select select "6225"
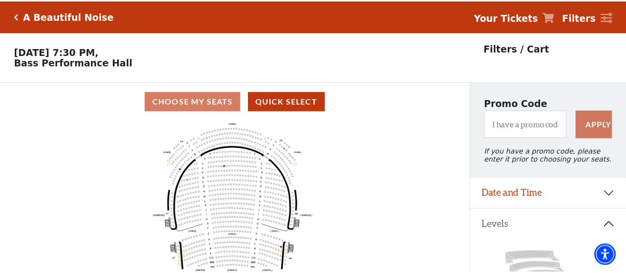
scroll to position [46, 0]
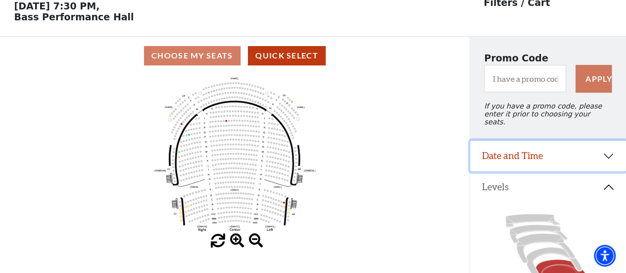
click at [584, 159] on button "Date and Time" at bounding box center [548, 155] width 156 height 31
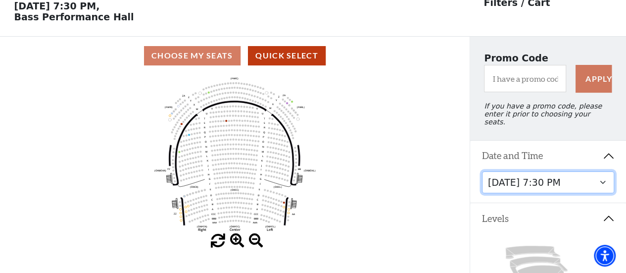
click at [588, 184] on select "[DATE] 7:30 PM [DATE] 7:30 PM [DATE] 7:30 PM [DATE] 7:30 PM [DATE] 1:30 PM [DAT…" at bounding box center [548, 182] width 133 height 22
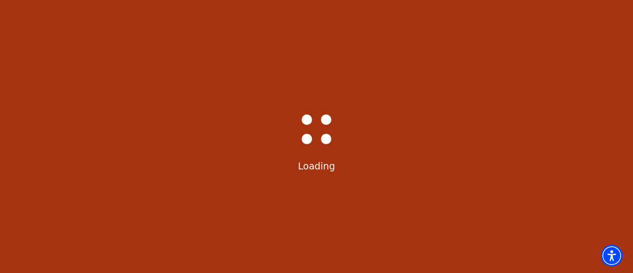
select select "6226"
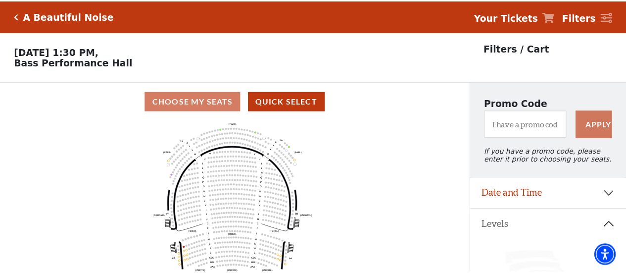
scroll to position [46, 0]
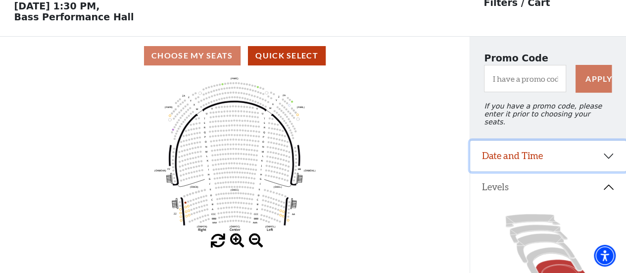
click at [564, 154] on button "Date and Time" at bounding box center [548, 155] width 156 height 31
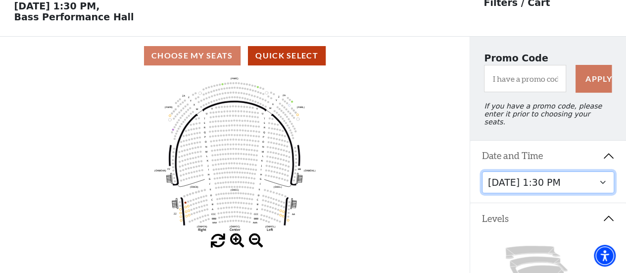
click at [586, 180] on select "[DATE] 7:30 PM [DATE] 7:30 PM [DATE] 7:30 PM [DATE] 7:30 PM [DATE] 1:30 PM [DAT…" at bounding box center [548, 182] width 133 height 22
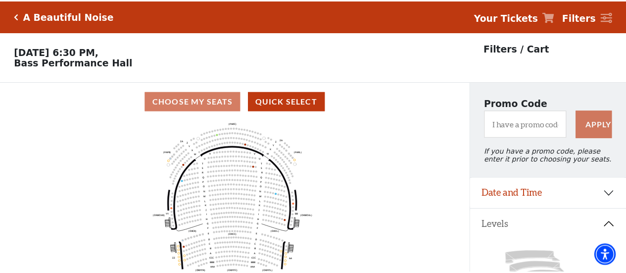
scroll to position [46, 0]
